Goal: Transaction & Acquisition: Purchase product/service

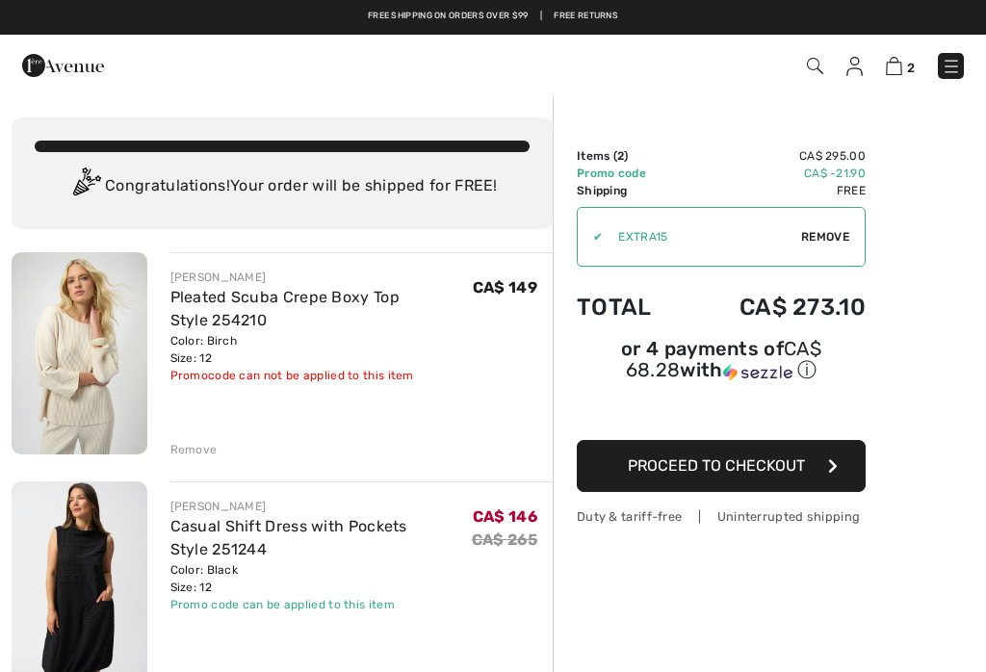
click at [180, 449] on div "Remove" at bounding box center [193, 449] width 47 height 17
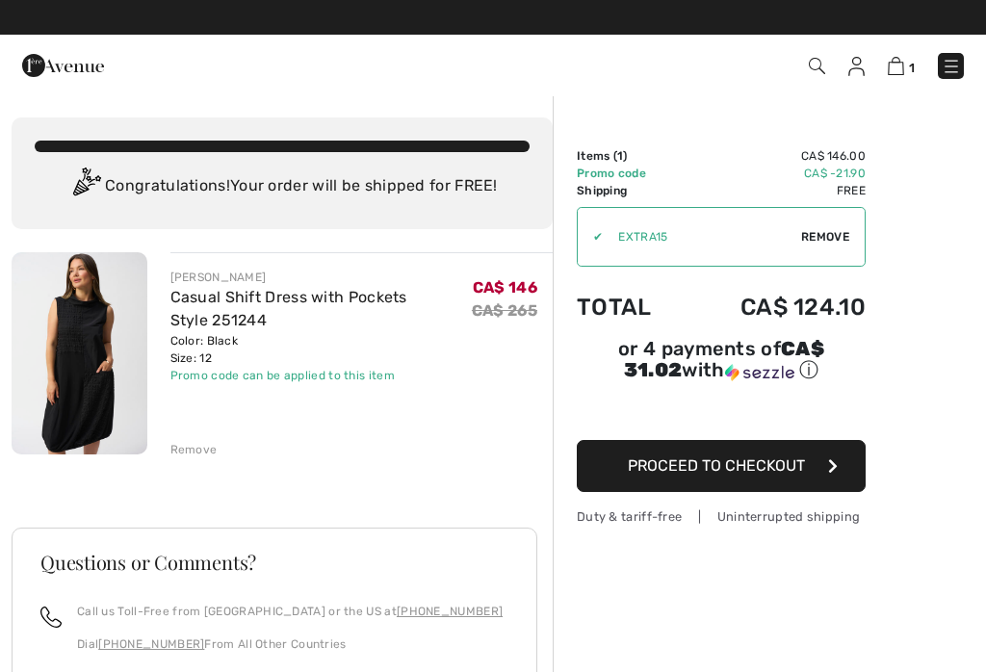
click at [838, 478] on button "Proceed to Checkout" at bounding box center [721, 466] width 289 height 52
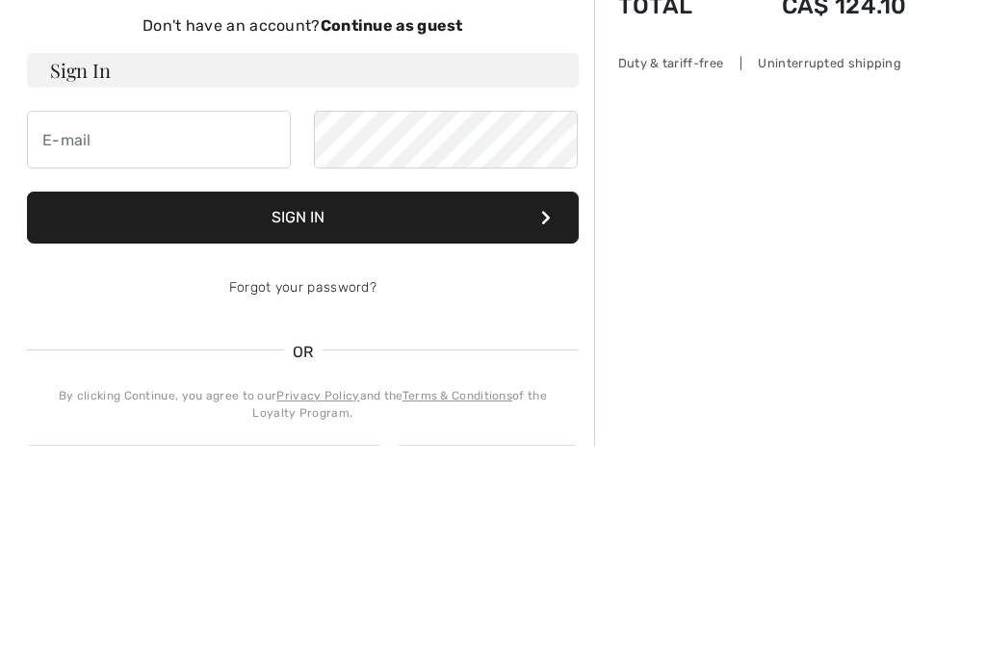
type input "c"
checkbox input "true"
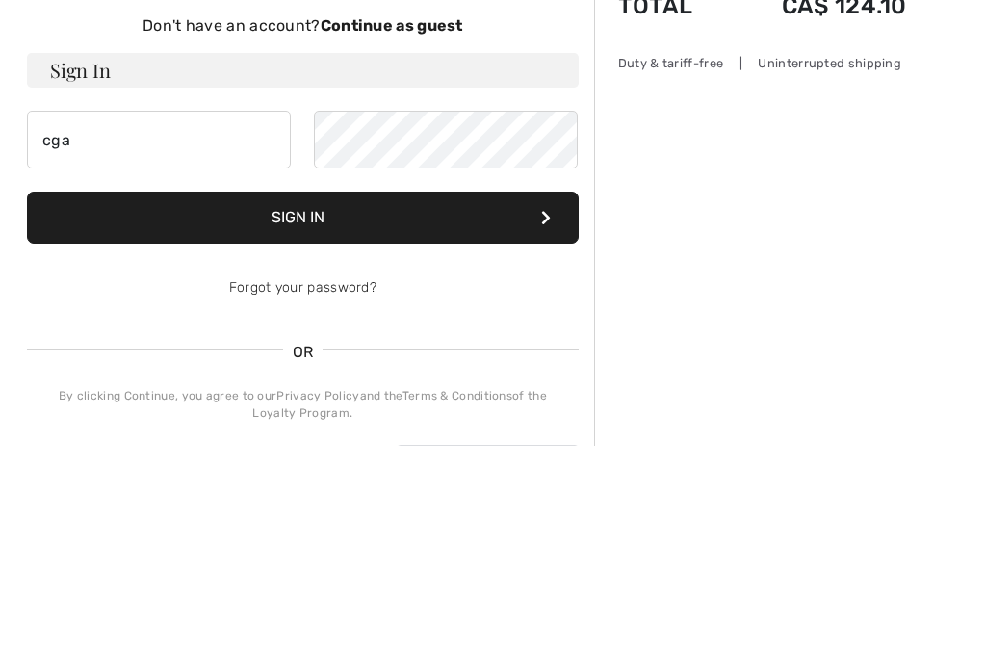
scroll to position [226, 0]
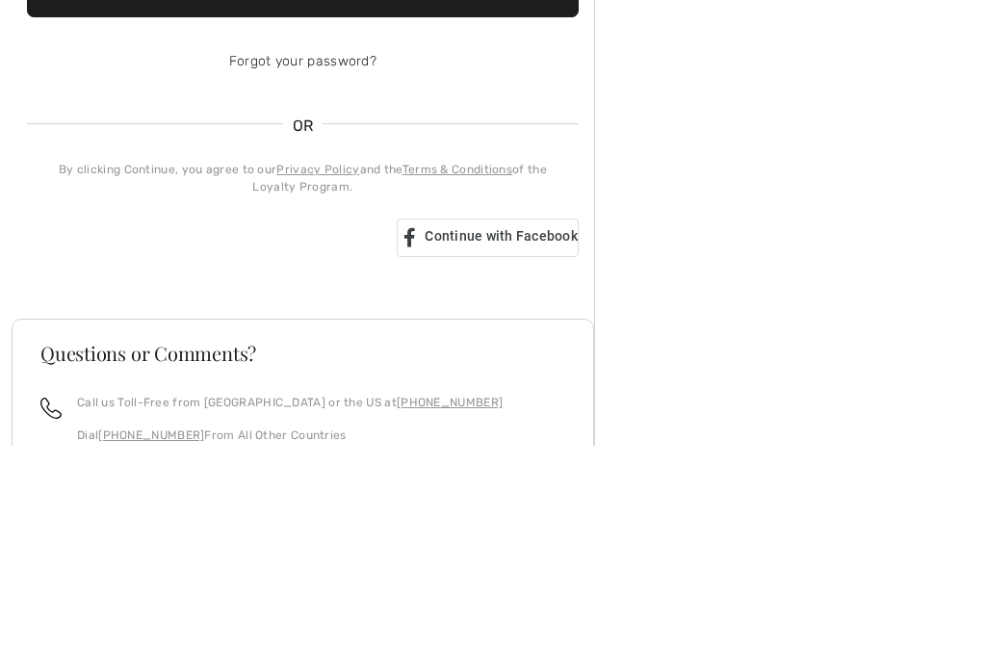
type input "[EMAIL_ADDRESS][DOMAIN_NAME]"
click at [342, 222] on button "Sign In" at bounding box center [303, 218] width 552 height 52
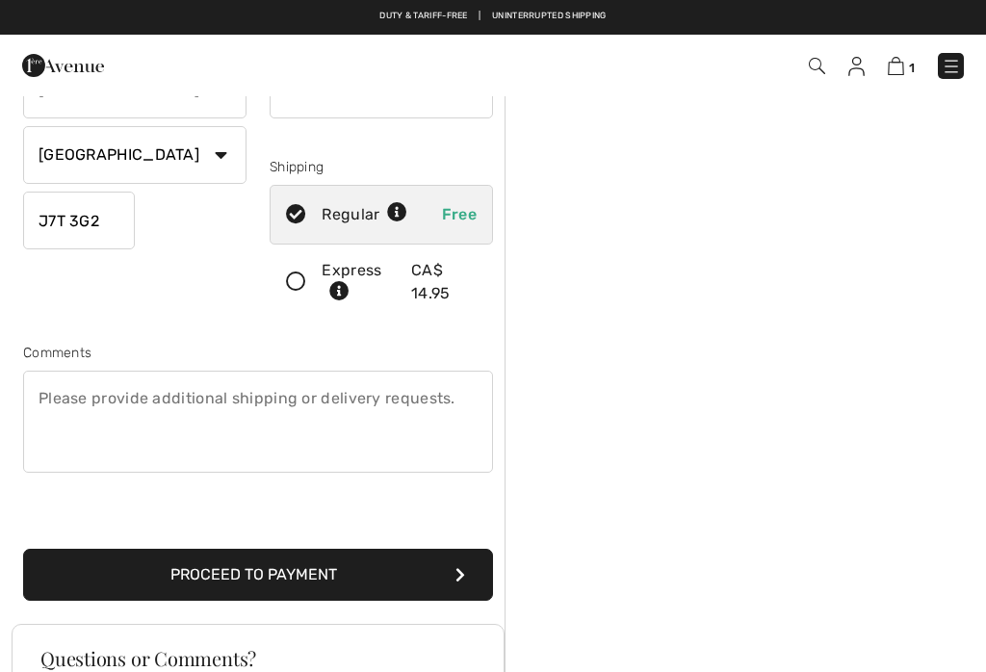
scroll to position [279, 0]
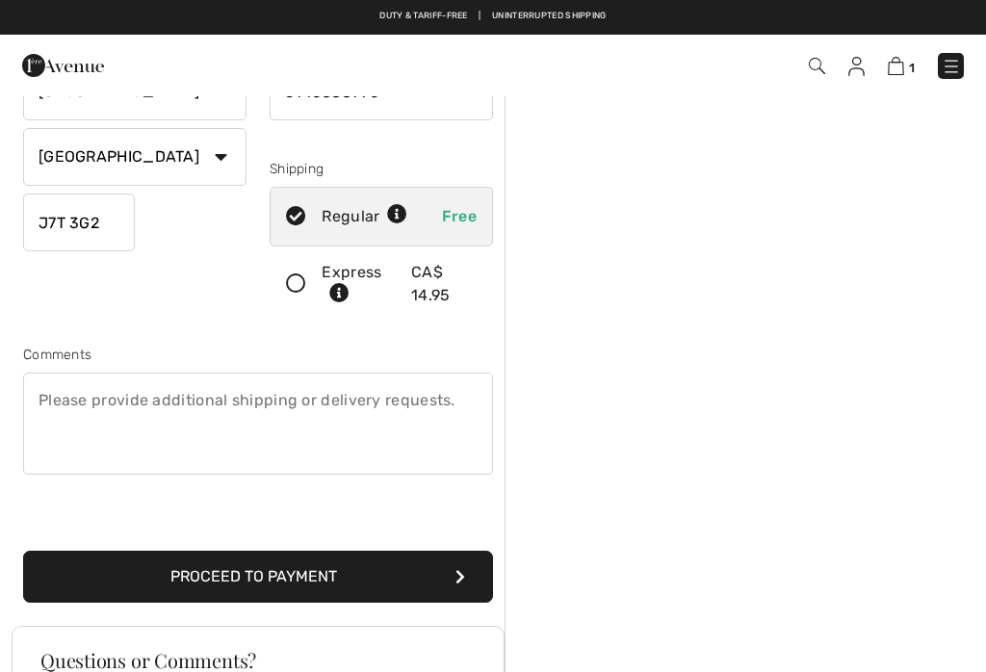
click at [144, 583] on button "Proceed to Payment" at bounding box center [258, 577] width 470 height 52
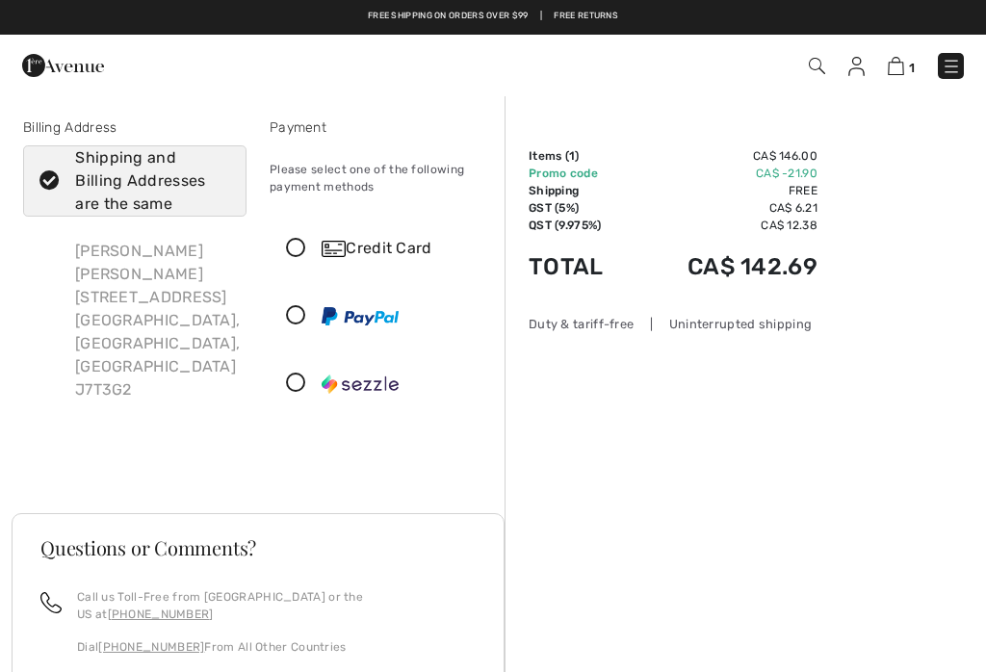
click at [379, 249] on div "Credit Card" at bounding box center [401, 248] width 158 height 23
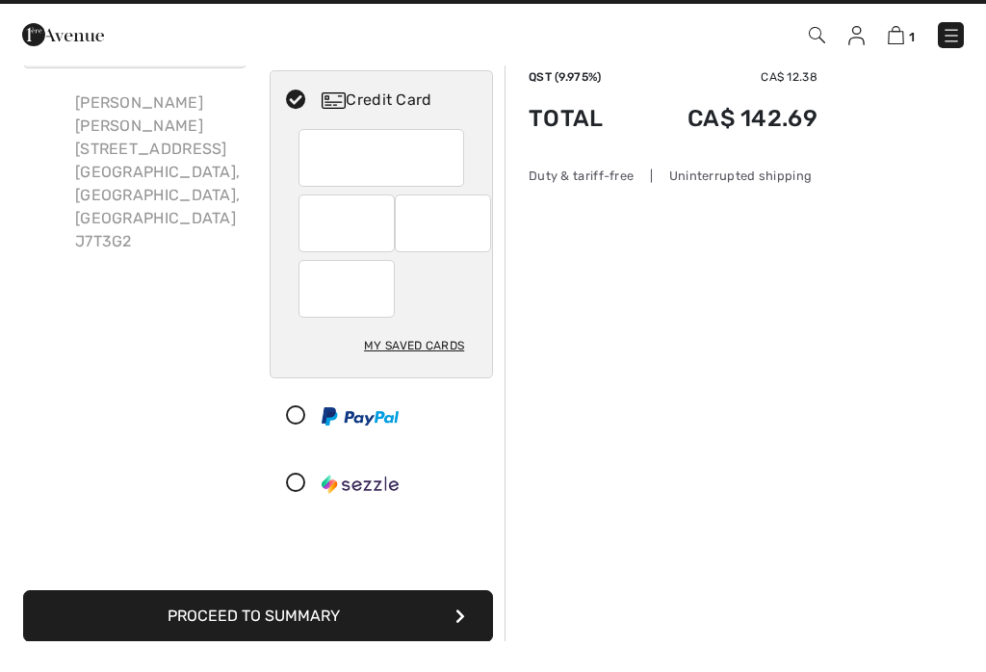
scroll to position [117, 0]
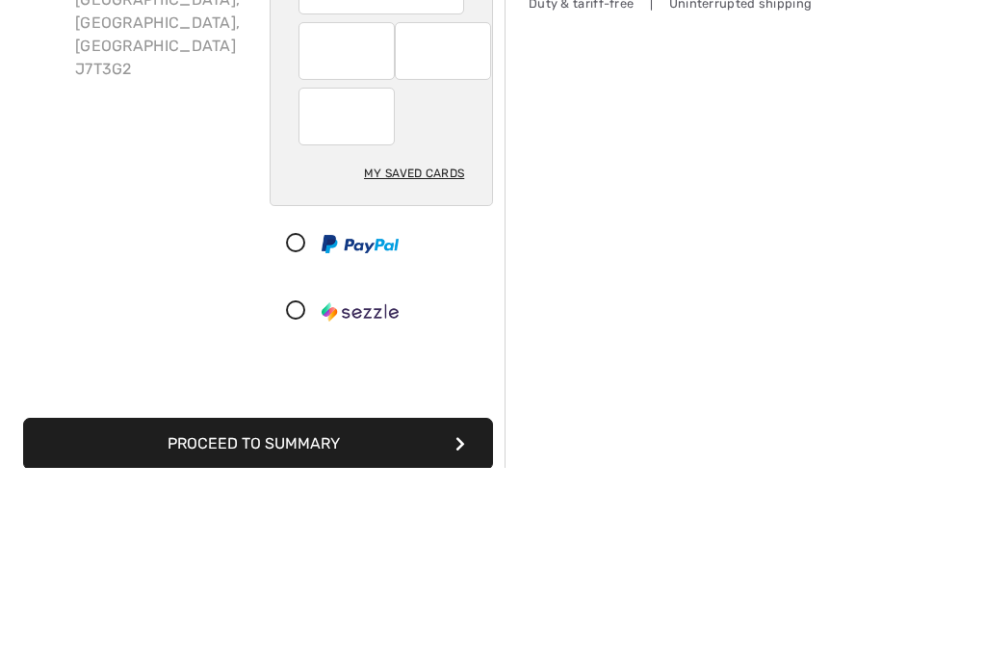
click at [446, 361] on div "My Saved Cards" at bounding box center [414, 377] width 100 height 33
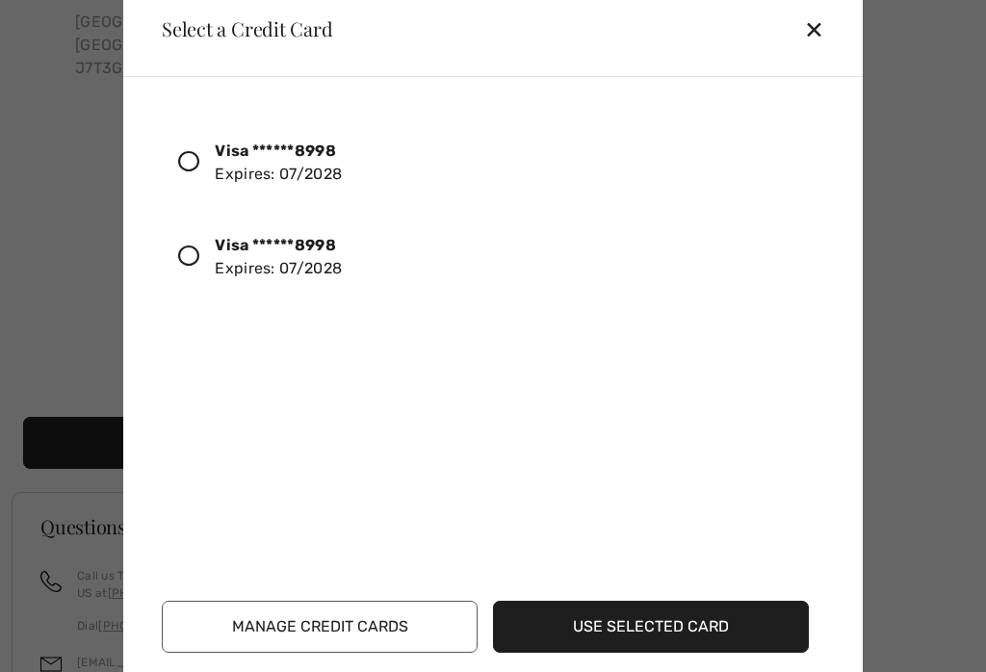
click at [215, 278] on div "Visa ******8998 Expires: 07/2028" at bounding box center [278, 257] width 127 height 46
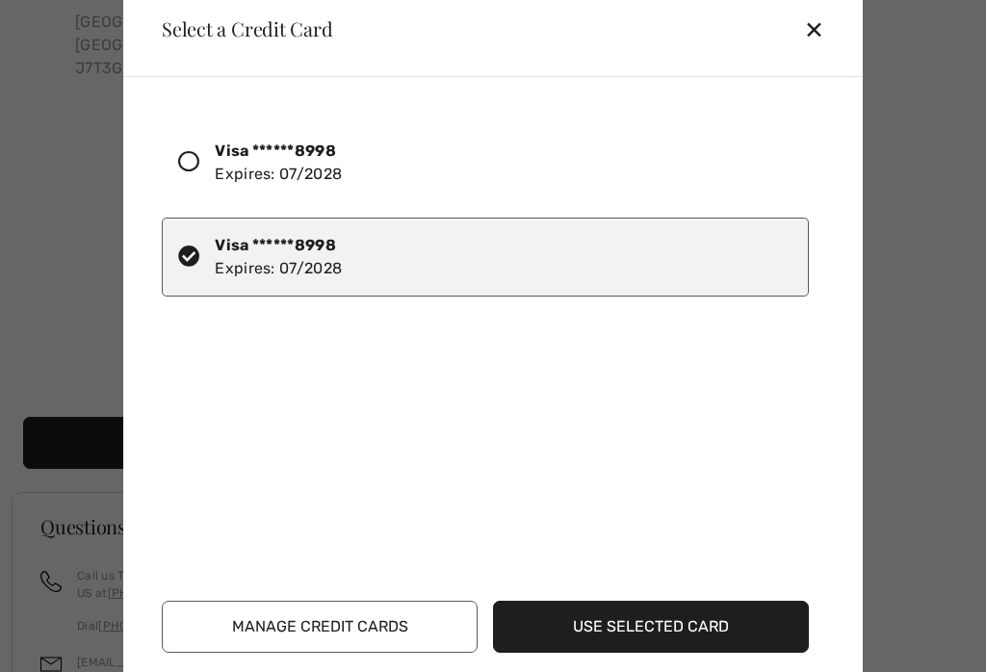
click at [702, 650] on button "Use Selected Card" at bounding box center [651, 627] width 316 height 52
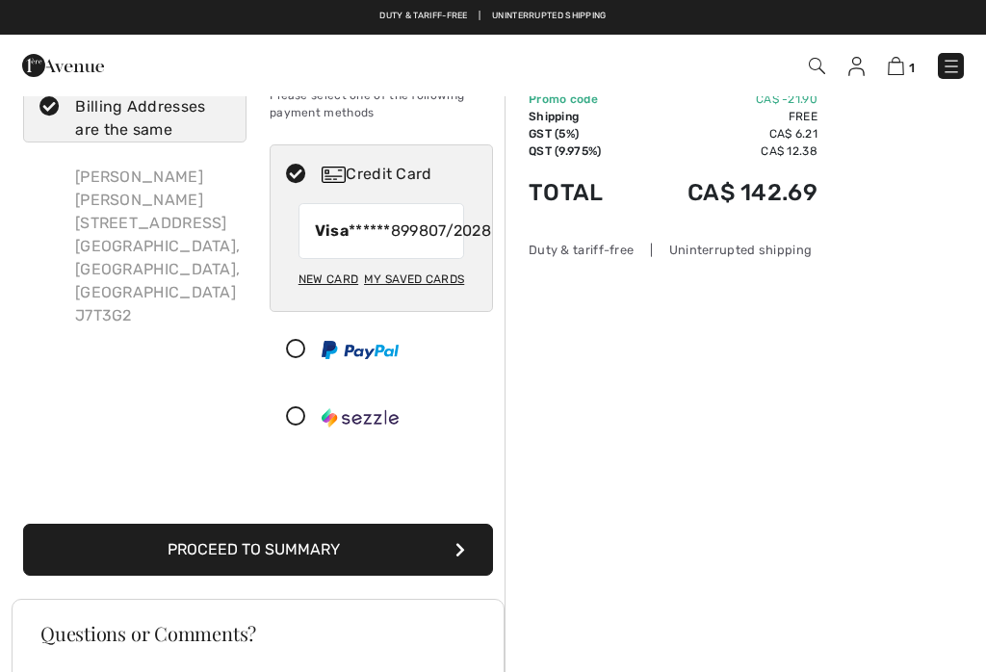
scroll to position [72, 0]
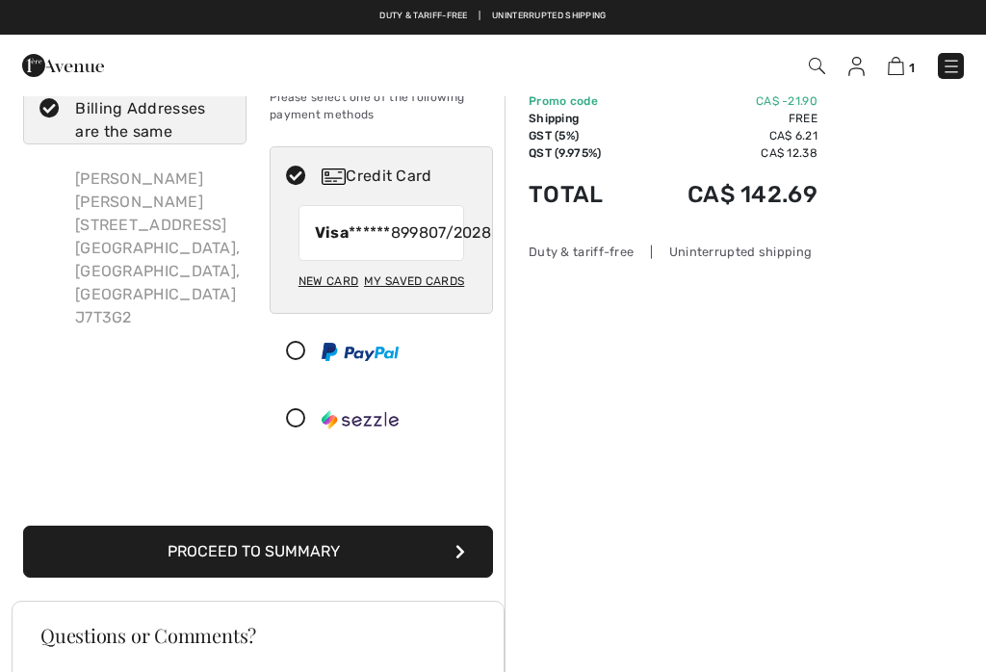
click at [338, 578] on button "Proceed to Summary" at bounding box center [258, 552] width 470 height 52
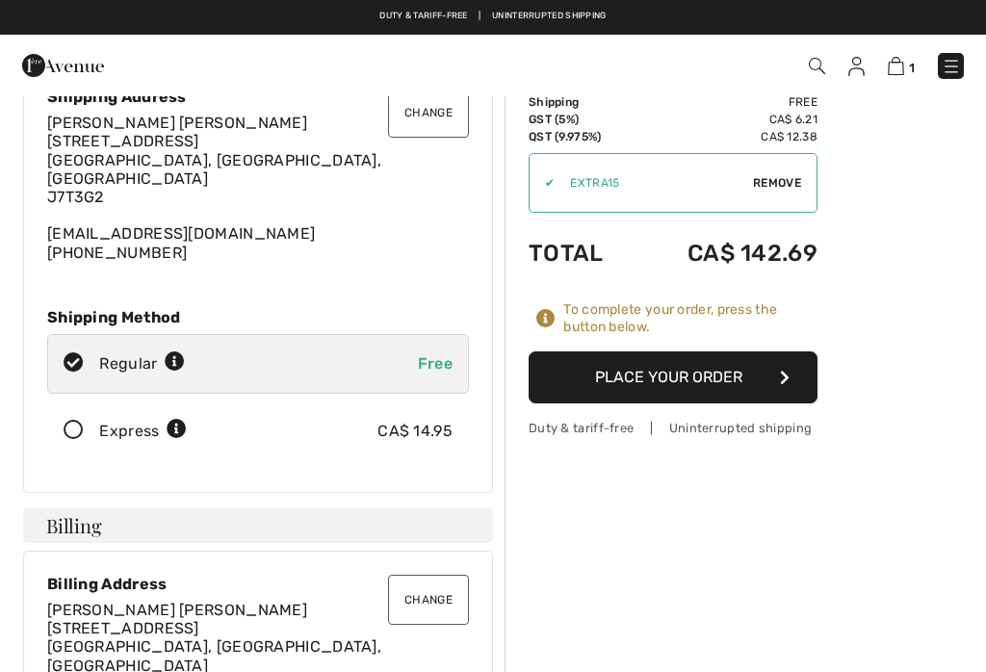
scroll to position [38, 0]
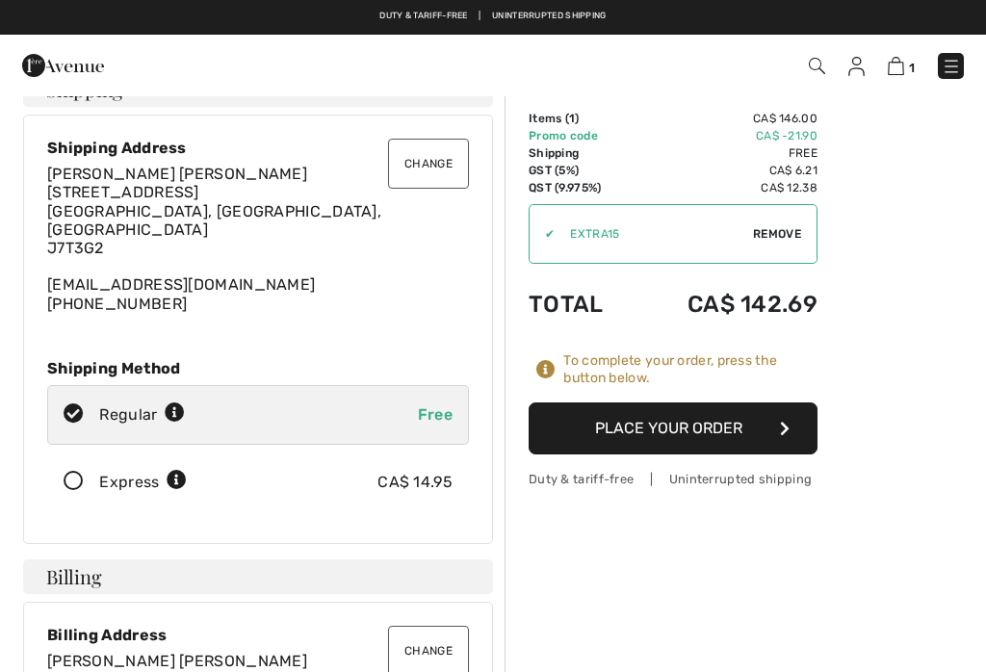
click at [787, 431] on icon "button" at bounding box center [785, 428] width 10 height 15
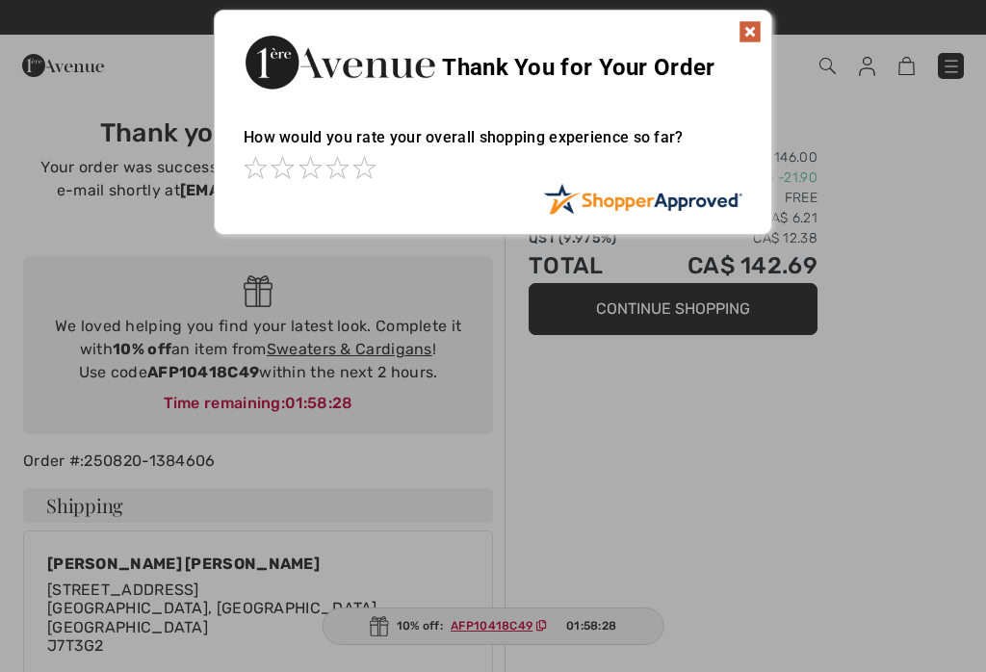
click at [753, 29] on img at bounding box center [750, 31] width 23 height 23
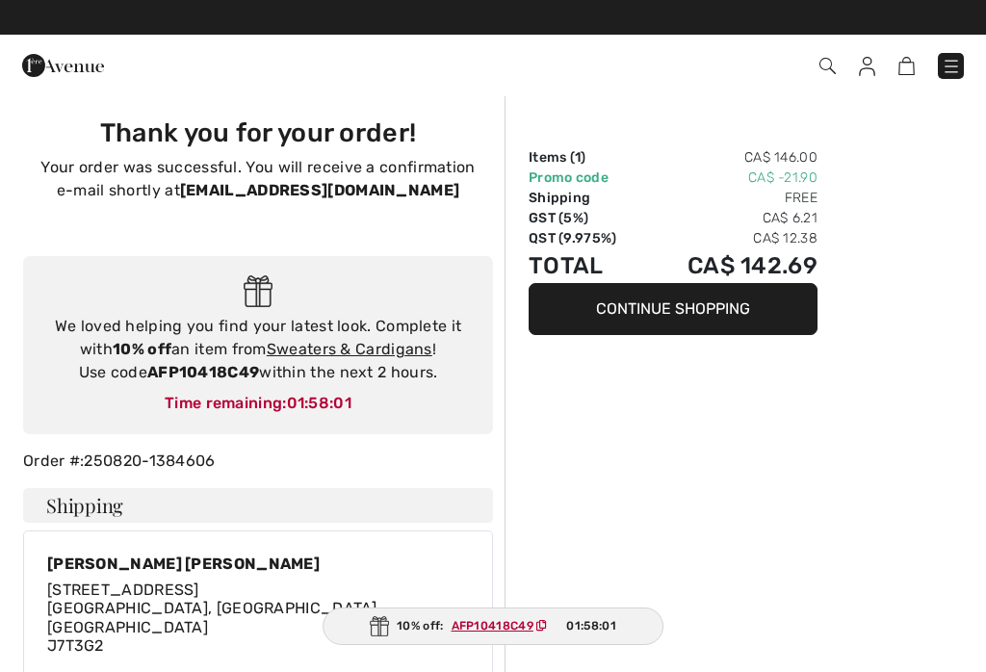
click at [911, 69] on img at bounding box center [907, 66] width 16 height 18
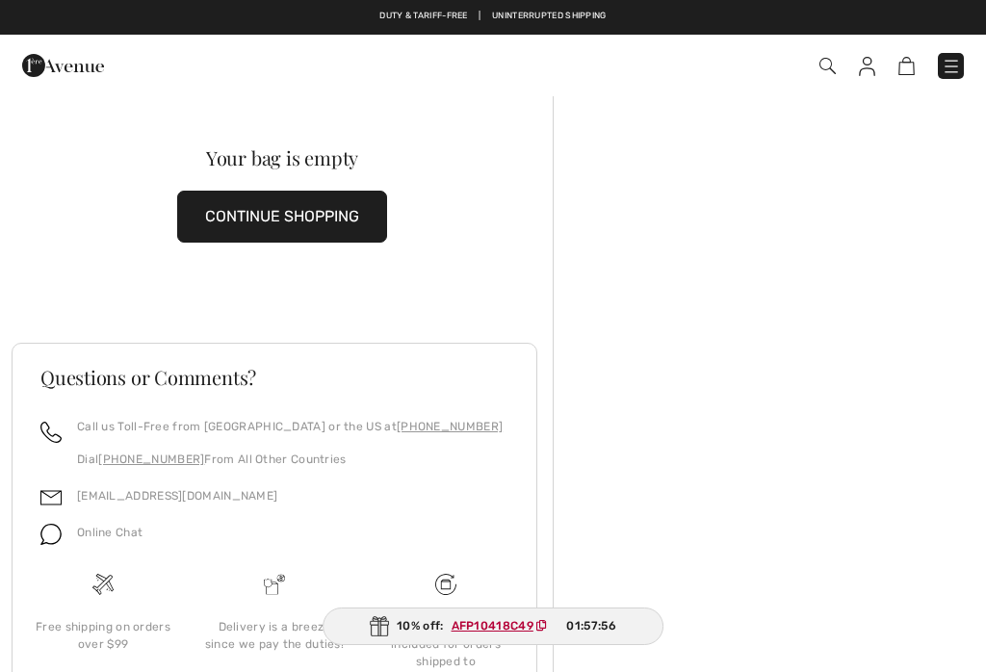
click at [880, 60] on span at bounding box center [695, 66] width 537 height 26
click at [874, 60] on img at bounding box center [867, 66] width 16 height 19
click at [872, 67] on img at bounding box center [867, 66] width 16 height 19
click at [870, 66] on img at bounding box center [867, 66] width 16 height 19
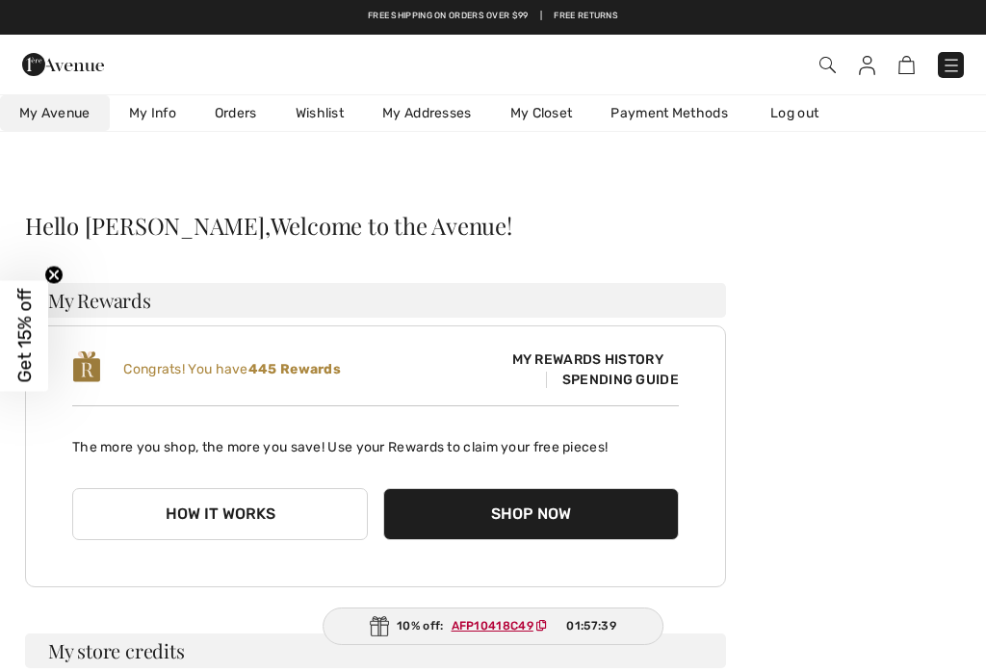
click at [816, 114] on link "Log out" at bounding box center [804, 113] width 106 height 36
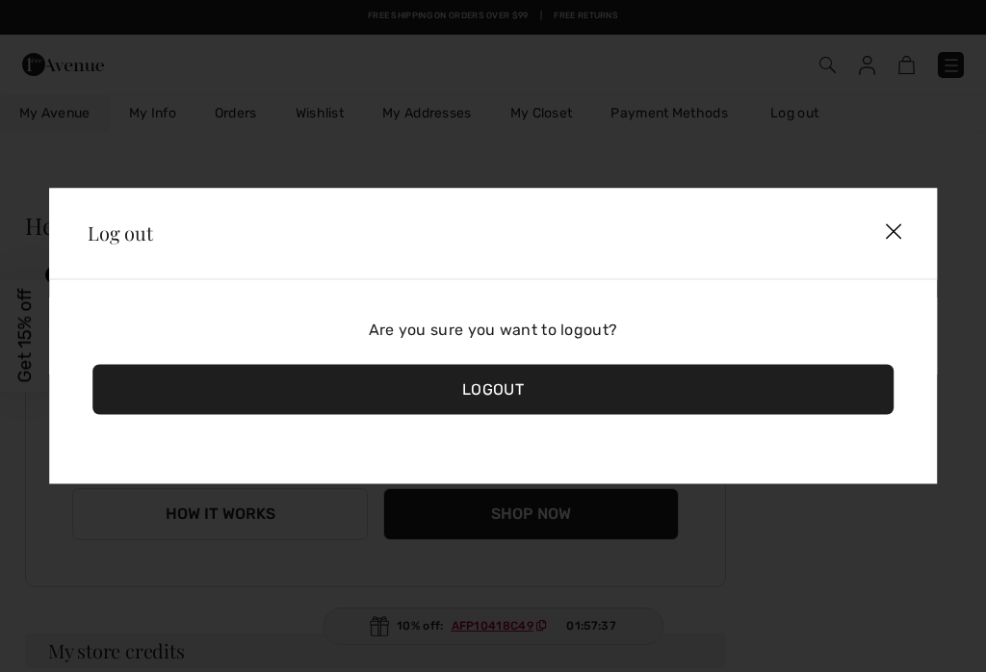
click at [689, 368] on div "Logout" at bounding box center [492, 390] width 801 height 50
